Goal: Task Accomplishment & Management: Manage account settings

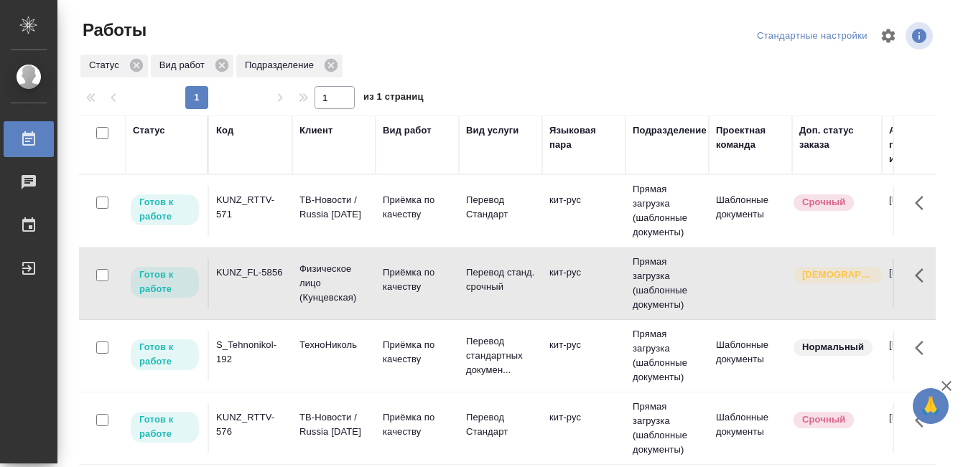
click at [260, 289] on td "KUNZ_FL-5856" at bounding box center [250, 283] width 83 height 50
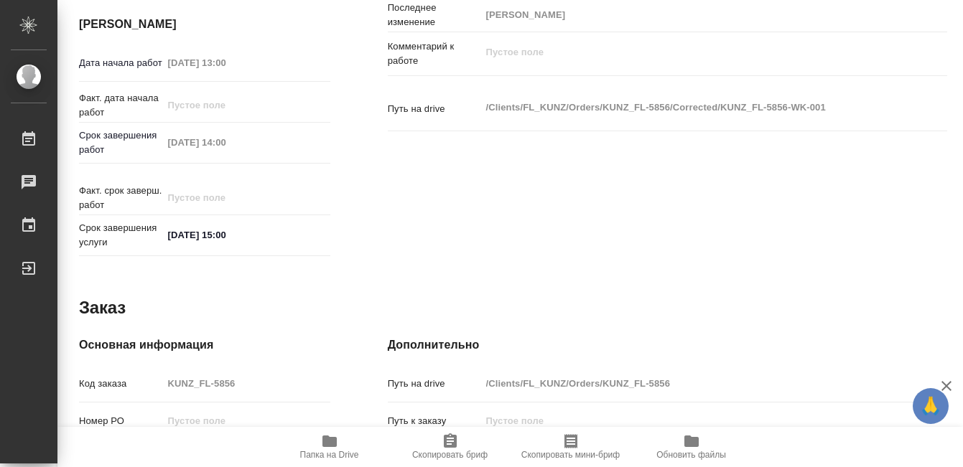
scroll to position [786, 0]
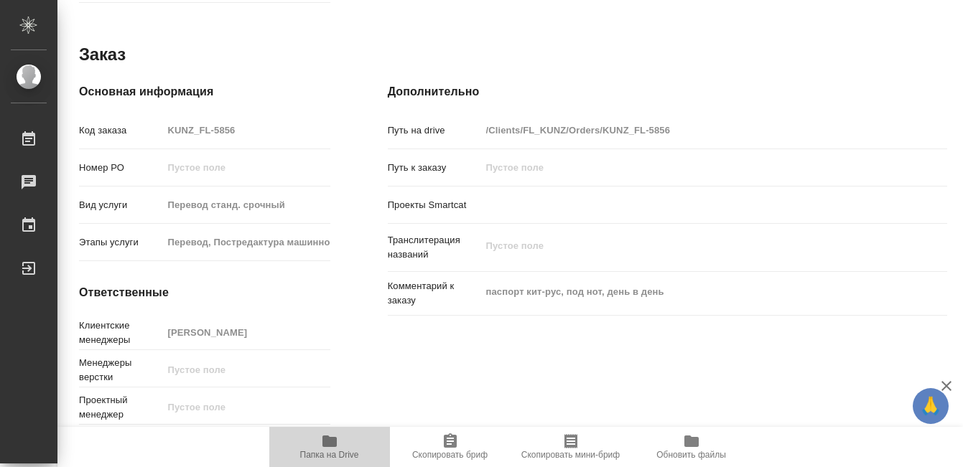
click at [326, 447] on icon "button" at bounding box center [329, 441] width 14 height 11
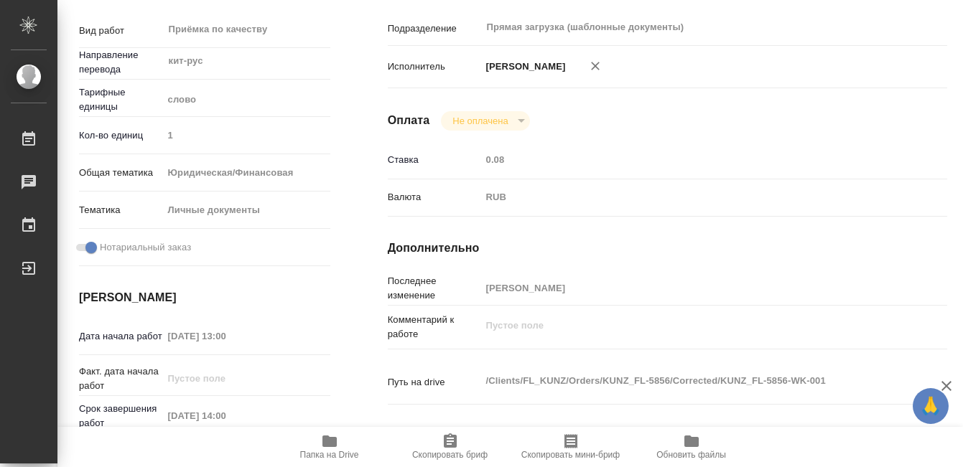
scroll to position [0, 0]
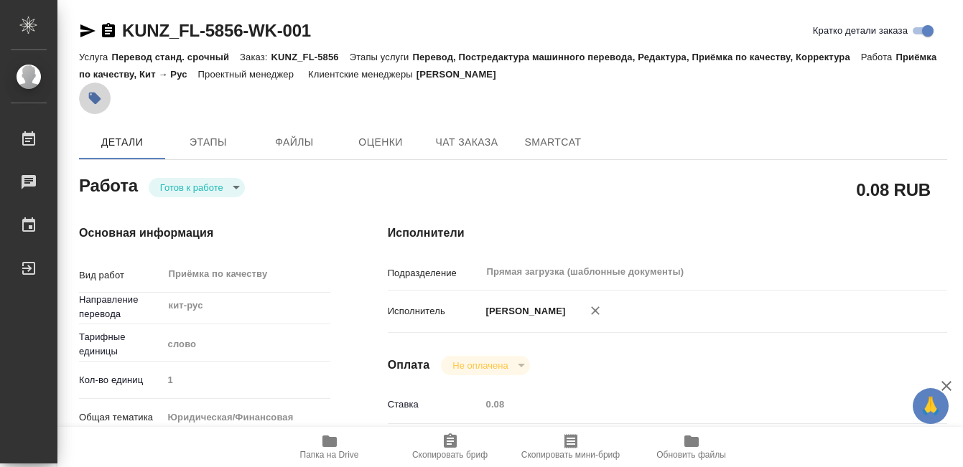
click at [95, 104] on icon "button" at bounding box center [95, 98] width 14 height 14
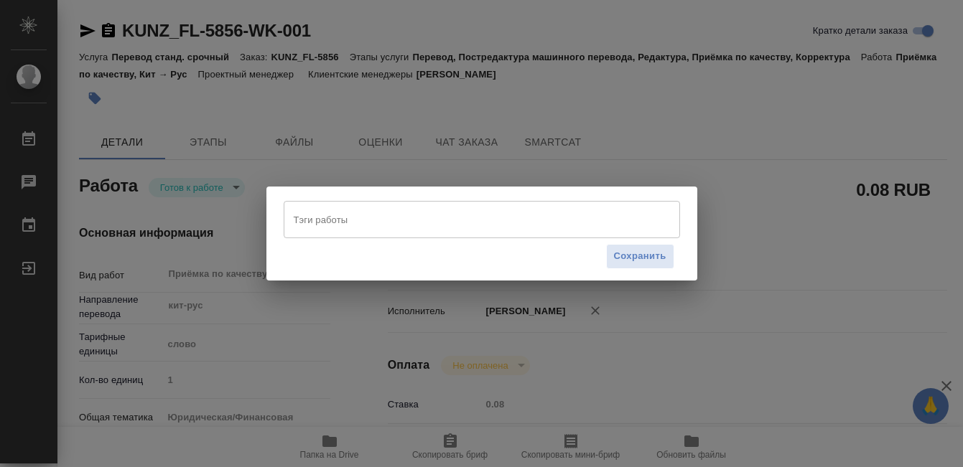
click at [374, 238] on div "Тэги работы" at bounding box center [482, 219] width 396 height 37
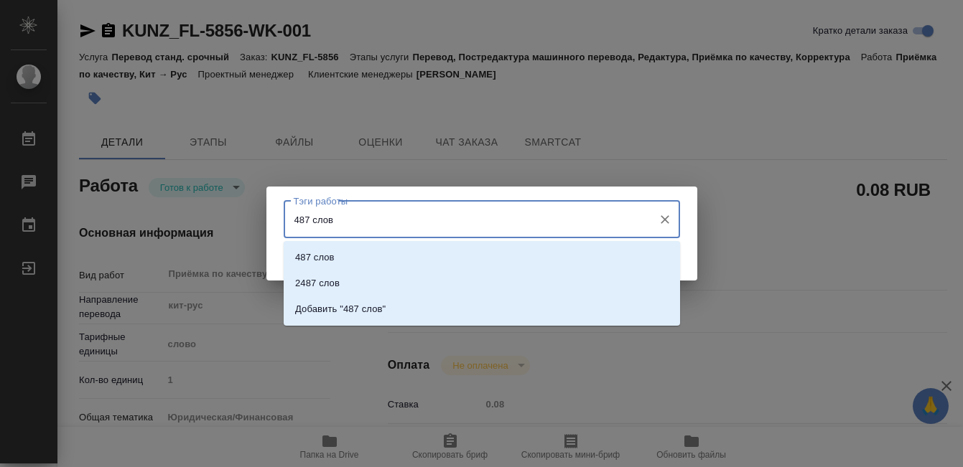
type input "487 слов"
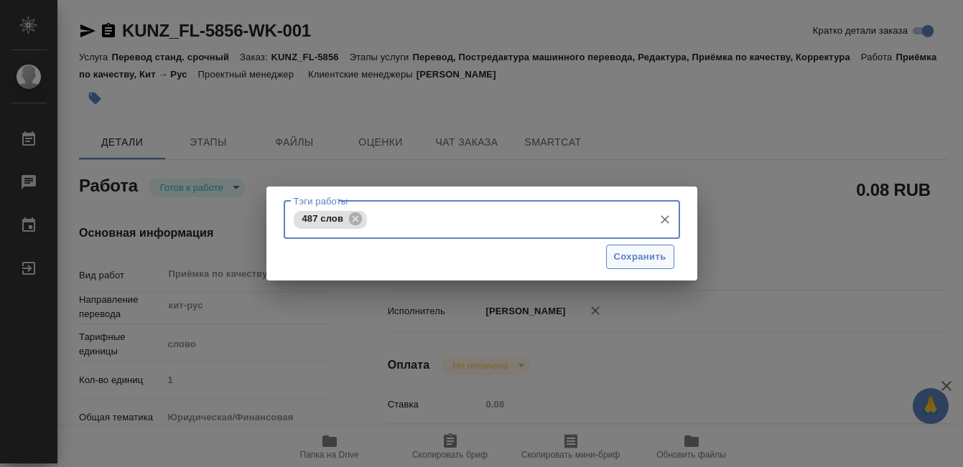
click at [655, 260] on span "Сохранить" at bounding box center [640, 257] width 52 height 17
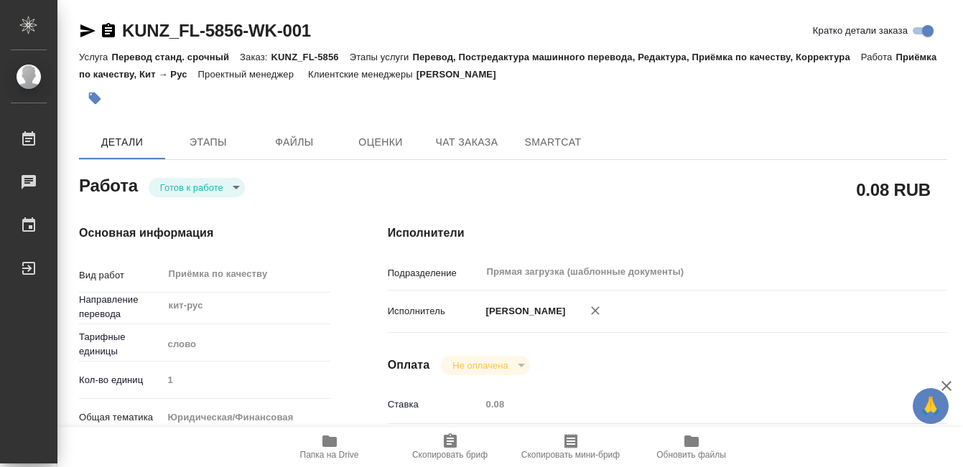
type input "readyForWork"
type input "кит-рус"
type input "5a8b1489cc6b4906c91bfd90"
type input "1"
type input "yr-fn"
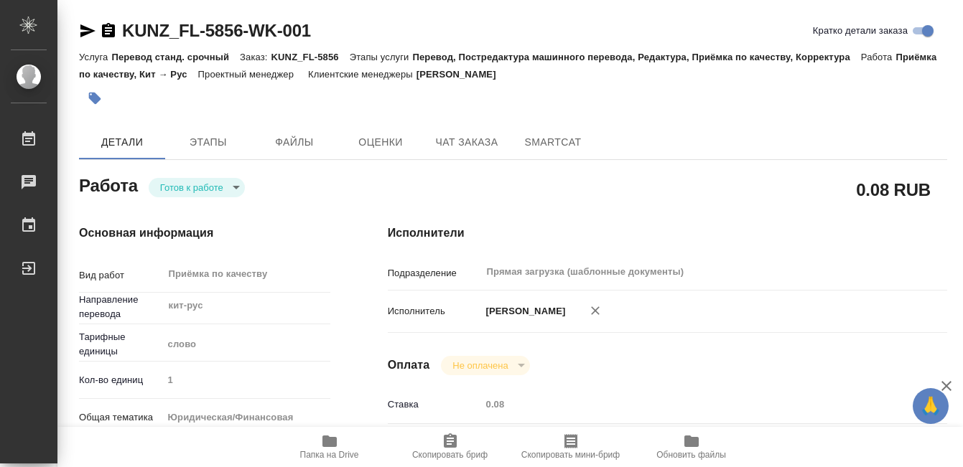
type input "5a8b8b956a9677013d343cfe"
checkbox input "true"
type input "01.09.2025 13:00"
type input "01.09.2025 14:00"
type input "01.09.2025 15:00"
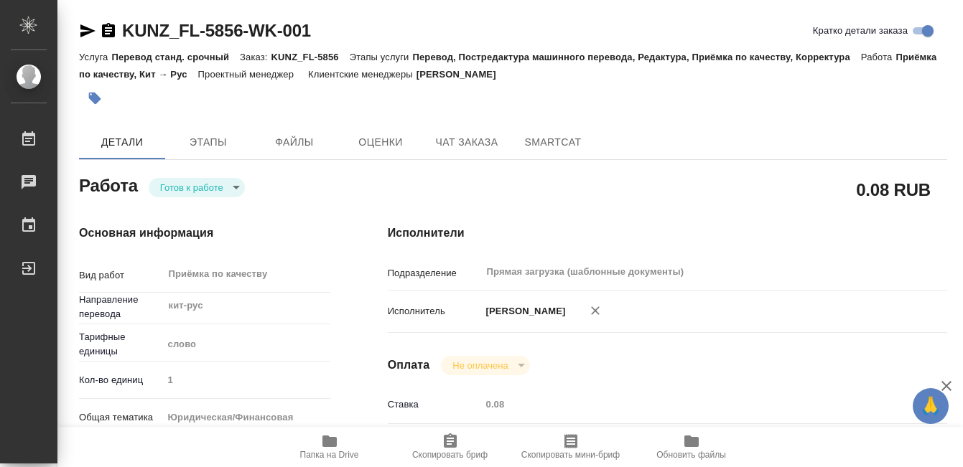
type input "Прямая загрузка (шаблонные документы)"
type input "notPayed"
type input "0.08"
type input "RUB"
type input "[PERSON_NAME]"
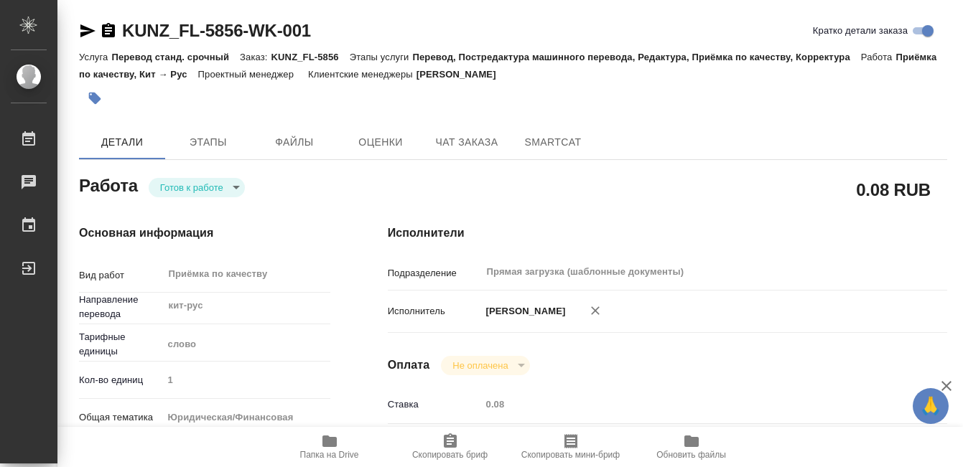
type input "KUNZ_FL-5856"
type input "Перевод станд. срочный"
type input "Перевод, Постредактура машинного перевода, Редактура, Приёмка по качеству, Корр…"
type input "[PERSON_NAME]"
type input "/Clients/FL_KUNZ/Orders/KUNZ_FL-5856"
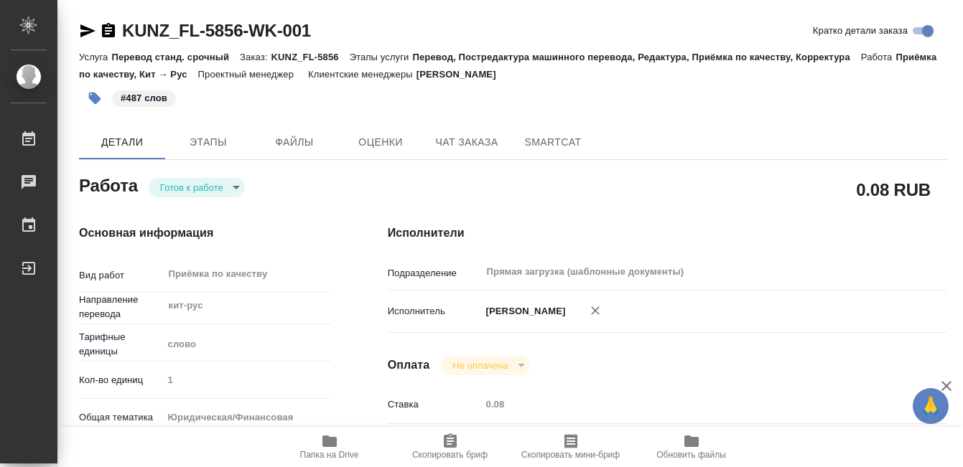
click at [229, 195] on body "🙏 .cls-1 fill:#fff; AWATERA Kobzeva Elizaveta Работы 0 Чаты График Выйти KUNZ_F…" at bounding box center [481, 233] width 963 height 467
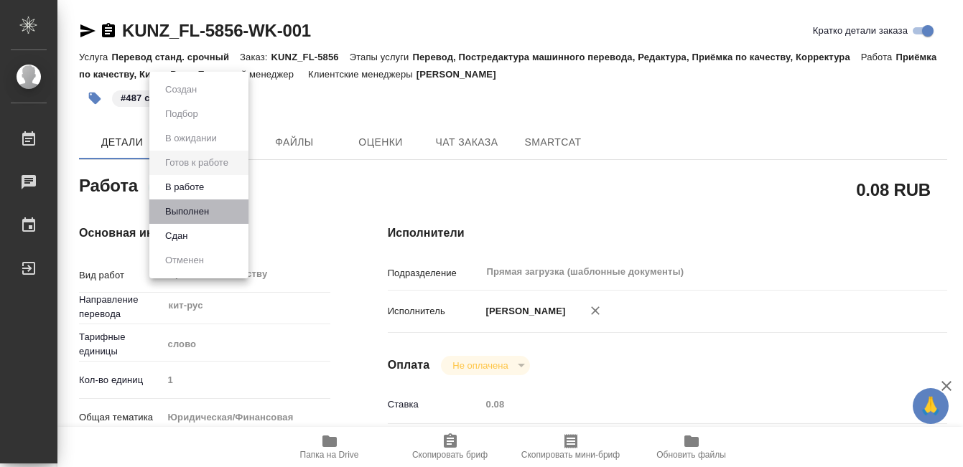
click at [219, 219] on li "Выполнен" at bounding box center [198, 212] width 99 height 24
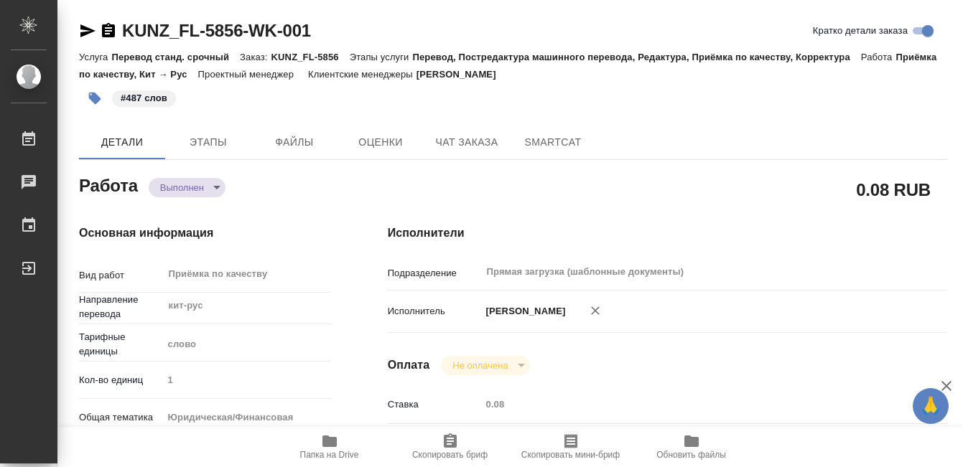
type textarea "x"
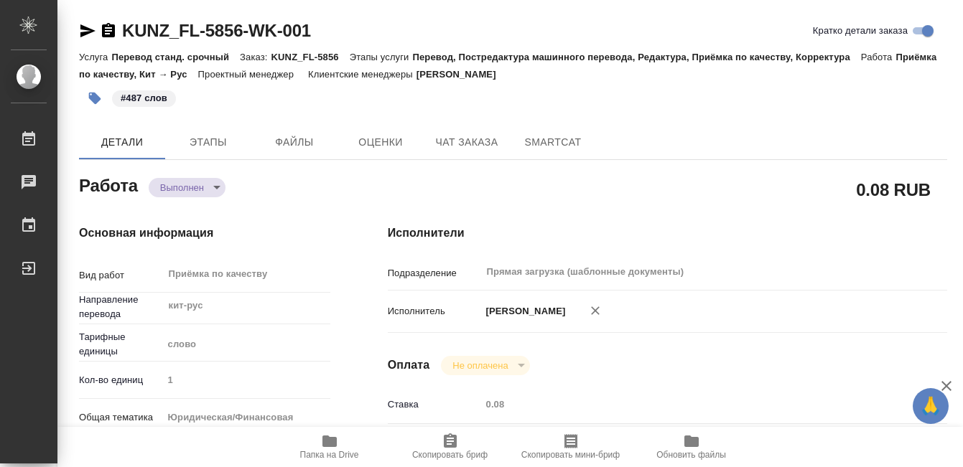
type textarea "x"
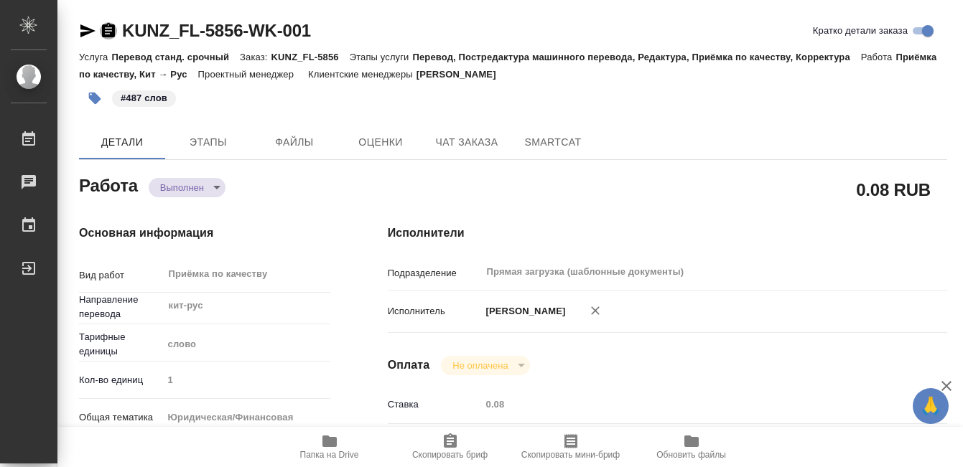
click at [105, 24] on icon "button" at bounding box center [108, 30] width 13 height 14
